Goal: Task Accomplishment & Management: Manage account settings

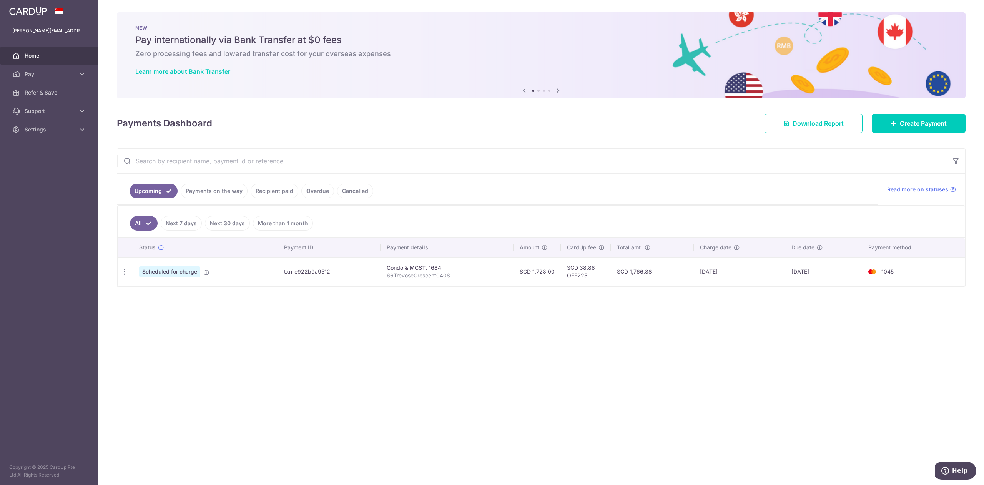
click at [225, 187] on link "Payments on the way" at bounding box center [214, 191] width 67 height 15
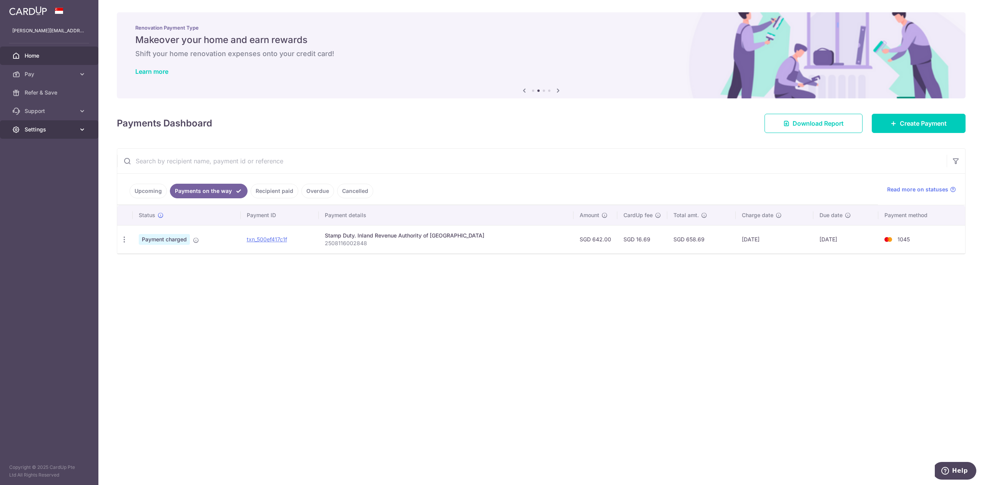
click at [85, 133] on icon at bounding box center [82, 130] width 8 height 8
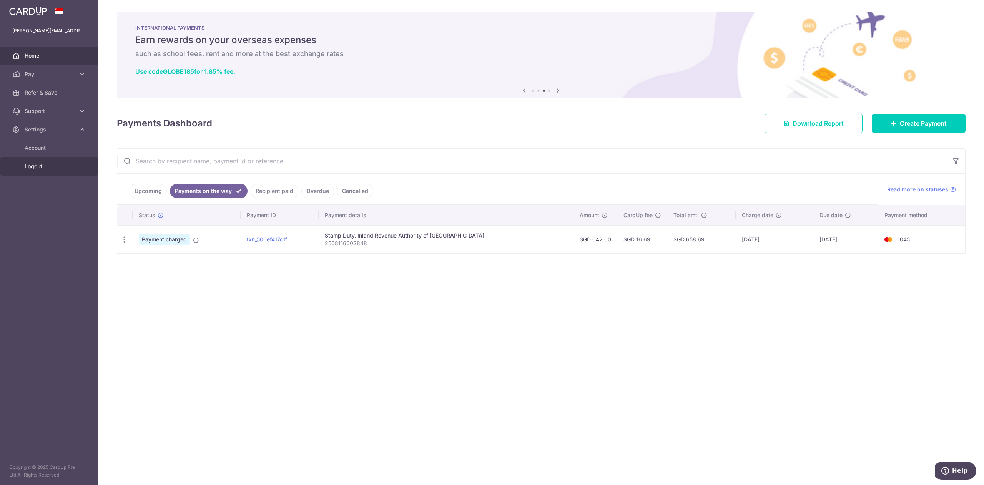
click at [42, 165] on span "Logout" at bounding box center [50, 167] width 51 height 8
